Goal: Task Accomplishment & Management: Use online tool/utility

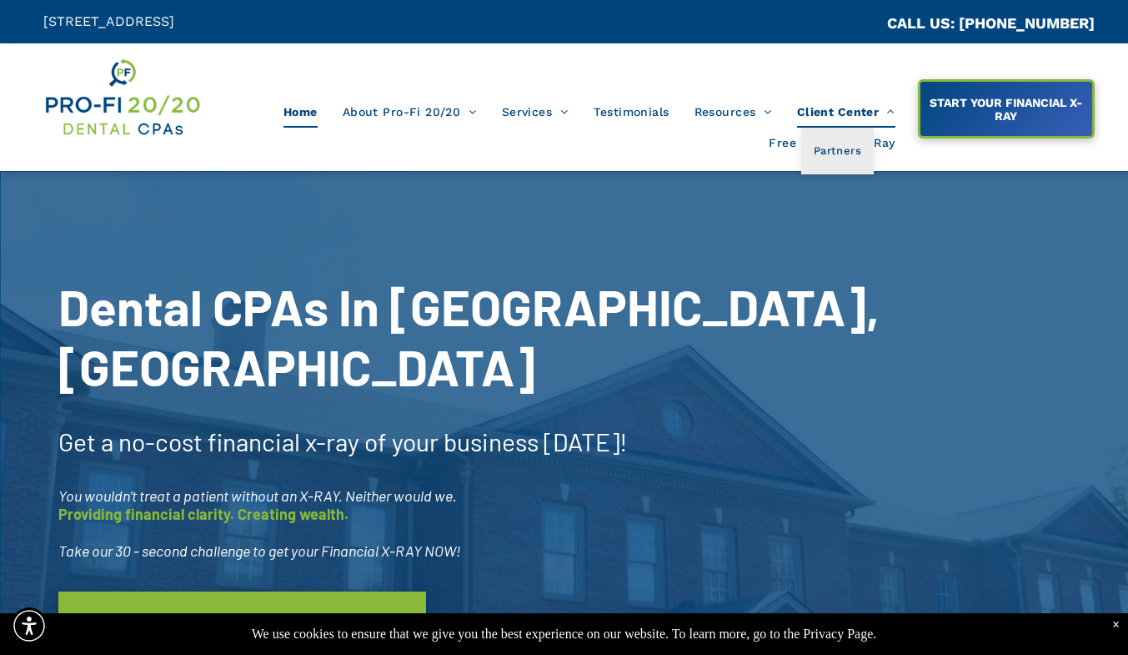
click at [842, 118] on span "Client Center" at bounding box center [846, 112] width 98 height 32
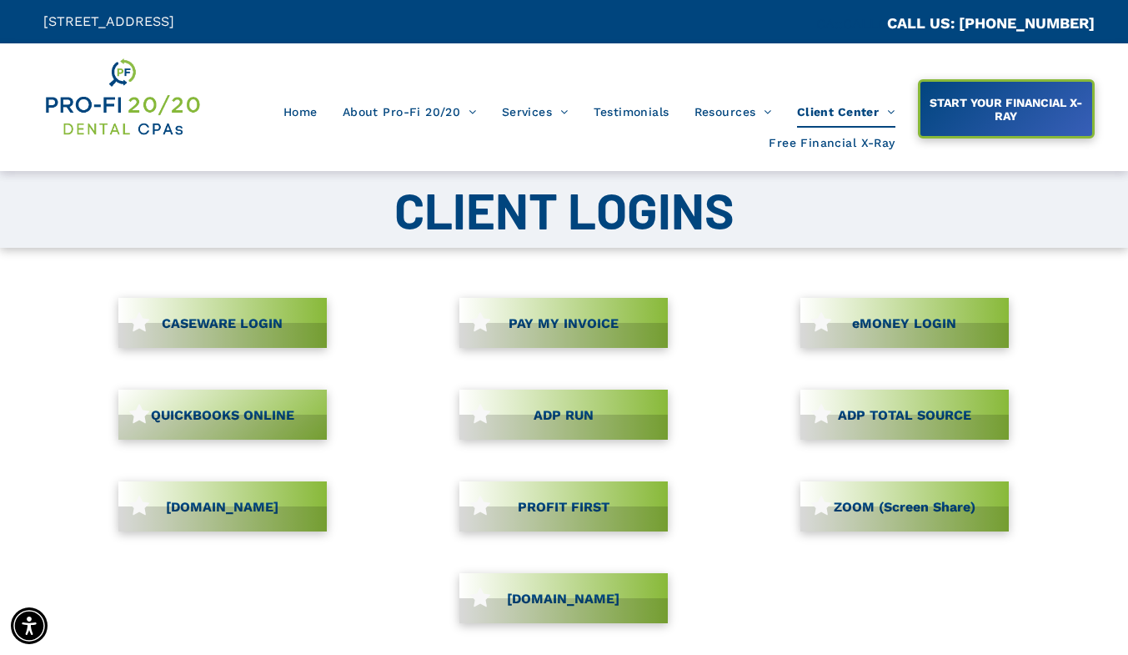
click at [174, 319] on span "CASEWARE LOGIN" at bounding box center [222, 323] width 133 height 33
